Goal: Task Accomplishment & Management: Use online tool/utility

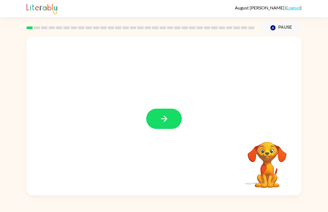
click at [167, 119] on icon "button" at bounding box center [164, 119] width 10 height 10
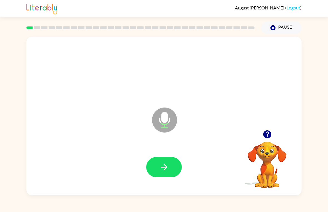
click at [164, 173] on button "button" at bounding box center [164, 167] width 36 height 20
click at [162, 169] on icon "button" at bounding box center [164, 167] width 10 height 10
click at [179, 156] on div at bounding box center [164, 168] width 264 height 46
click at [168, 164] on icon "button" at bounding box center [164, 167] width 10 height 10
click at [152, 162] on button "button" at bounding box center [164, 167] width 36 height 20
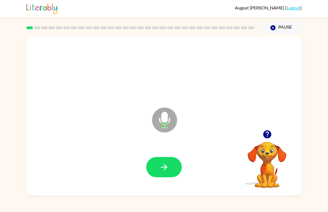
click at [165, 170] on icon "button" at bounding box center [164, 167] width 10 height 10
click at [169, 168] on button "button" at bounding box center [164, 167] width 36 height 20
click at [170, 158] on button "button" at bounding box center [164, 167] width 36 height 20
click at [170, 171] on button "button" at bounding box center [164, 167] width 36 height 20
click at [157, 164] on button "button" at bounding box center [164, 167] width 36 height 20
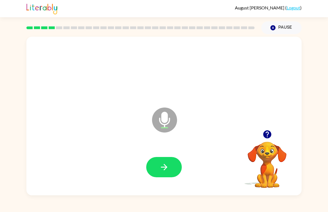
click at [164, 173] on button "button" at bounding box center [164, 167] width 36 height 20
click at [169, 172] on icon "button" at bounding box center [164, 167] width 10 height 10
click at [165, 176] on button "button" at bounding box center [164, 167] width 36 height 20
click at [168, 169] on icon "button" at bounding box center [164, 167] width 10 height 10
click at [167, 166] on icon "button" at bounding box center [164, 167] width 10 height 10
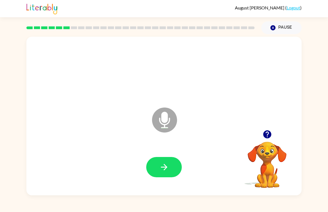
click at [156, 158] on button "button" at bounding box center [164, 167] width 36 height 20
click at [166, 159] on button "button" at bounding box center [164, 167] width 36 height 20
click at [165, 169] on icon "button" at bounding box center [164, 167] width 6 height 6
click at [160, 174] on button "button" at bounding box center [164, 167] width 36 height 20
click at [160, 166] on icon "button" at bounding box center [164, 167] width 10 height 10
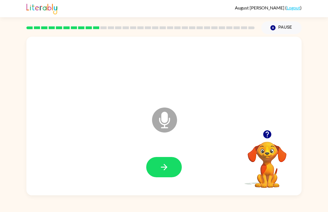
click at [162, 162] on icon "button" at bounding box center [164, 167] width 10 height 10
click at [167, 169] on icon "button" at bounding box center [164, 167] width 10 height 10
click at [163, 174] on button "button" at bounding box center [164, 167] width 36 height 20
click at [158, 165] on button "button" at bounding box center [164, 167] width 36 height 20
click at [165, 169] on icon "button" at bounding box center [164, 167] width 6 height 6
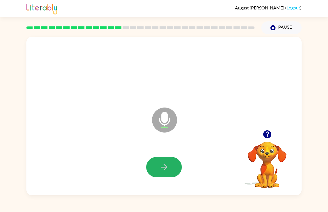
click at [174, 165] on button "button" at bounding box center [164, 167] width 36 height 20
click at [167, 160] on button "button" at bounding box center [164, 167] width 36 height 20
click at [153, 175] on button "button" at bounding box center [164, 167] width 36 height 20
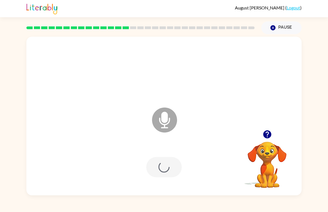
click at [172, 163] on div at bounding box center [164, 167] width 36 height 20
click at [169, 161] on button "button" at bounding box center [164, 167] width 36 height 20
click at [276, 27] on button "Pause Pause" at bounding box center [281, 27] width 40 height 13
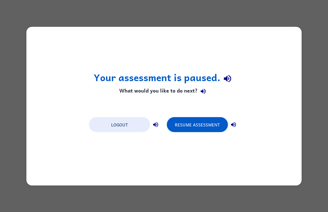
click at [202, 126] on button "Resume Assessment" at bounding box center [197, 124] width 61 height 15
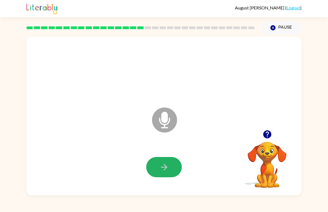
click at [165, 158] on button "button" at bounding box center [164, 167] width 36 height 20
click at [167, 166] on icon "button" at bounding box center [164, 167] width 10 height 10
click at [165, 160] on button "button" at bounding box center [164, 167] width 36 height 20
click at [165, 166] on icon "button" at bounding box center [164, 167] width 6 height 6
click at [177, 159] on button "button" at bounding box center [164, 167] width 36 height 20
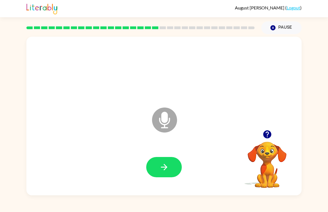
click at [165, 161] on button "button" at bounding box center [164, 167] width 36 height 20
click at [177, 168] on button "button" at bounding box center [164, 167] width 36 height 20
click at [160, 164] on icon "button" at bounding box center [164, 167] width 10 height 10
click at [153, 167] on button "button" at bounding box center [164, 167] width 36 height 20
click at [166, 161] on button "button" at bounding box center [164, 167] width 36 height 20
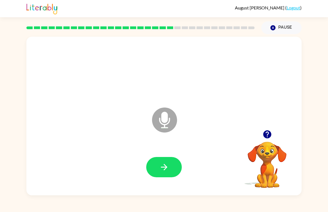
click at [52, 172] on div at bounding box center [164, 168] width 264 height 46
click at [165, 158] on button "button" at bounding box center [164, 167] width 36 height 20
click at [166, 166] on icon "button" at bounding box center [164, 167] width 6 height 6
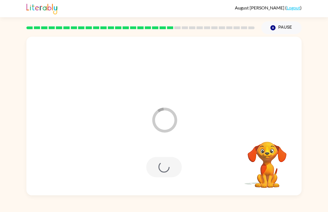
click at [111, 199] on div "August [PERSON_NAME] ( Logout ) Pause Pause Loader Your response is being sent …" at bounding box center [164, 106] width 328 height 212
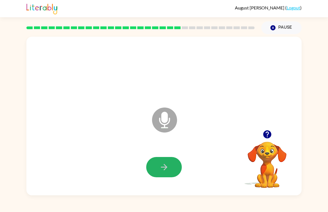
click at [163, 171] on icon "button" at bounding box center [164, 167] width 10 height 10
click at [139, 190] on div "Microphone The Microphone is here when it is your turn to talk" at bounding box center [163, 116] width 275 height 159
click at [153, 165] on button "button" at bounding box center [164, 167] width 36 height 20
click at [169, 165] on button "button" at bounding box center [164, 167] width 36 height 20
click at [165, 162] on icon "button" at bounding box center [164, 167] width 10 height 10
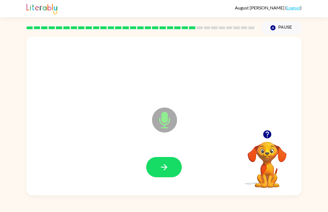
click at [170, 167] on button "button" at bounding box center [164, 167] width 36 height 20
click at [168, 168] on icon "button" at bounding box center [164, 167] width 10 height 10
click at [171, 165] on button "button" at bounding box center [164, 167] width 36 height 20
click at [169, 169] on button "button" at bounding box center [164, 167] width 36 height 20
click at [165, 169] on icon "button" at bounding box center [164, 167] width 6 height 6
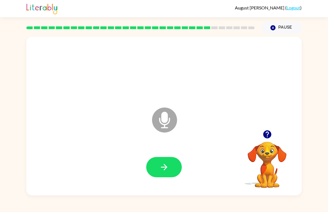
click at [169, 167] on icon "button" at bounding box center [164, 167] width 10 height 10
click at [167, 172] on icon "button" at bounding box center [164, 167] width 10 height 10
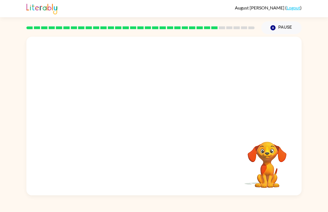
click at [105, 195] on div at bounding box center [163, 116] width 275 height 159
click at [114, 191] on div at bounding box center [163, 116] width 275 height 159
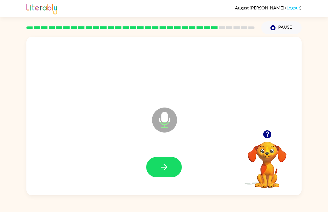
click at [162, 173] on button "button" at bounding box center [164, 167] width 36 height 20
click at [170, 162] on button "button" at bounding box center [164, 167] width 36 height 20
click at [163, 162] on button "button" at bounding box center [164, 167] width 36 height 20
click at [160, 167] on icon "button" at bounding box center [164, 167] width 10 height 10
click at [126, 210] on div "August [PERSON_NAME] ( Logout ) Pause Pause Microphone The Microphone is here w…" at bounding box center [164, 106] width 328 height 212
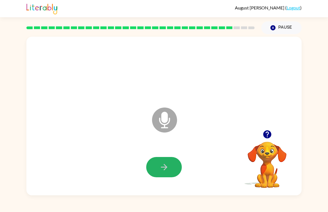
click at [162, 165] on icon "button" at bounding box center [164, 167] width 10 height 10
click at [165, 176] on button "button" at bounding box center [164, 167] width 36 height 20
click at [174, 163] on button "button" at bounding box center [164, 167] width 36 height 20
click at [165, 168] on icon "button" at bounding box center [164, 167] width 6 height 6
click at [179, 160] on button "button" at bounding box center [164, 167] width 36 height 20
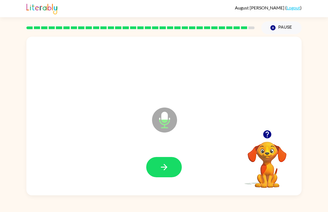
click at [174, 170] on button "button" at bounding box center [164, 167] width 36 height 20
